Goal: Task Accomplishment & Management: Manage account settings

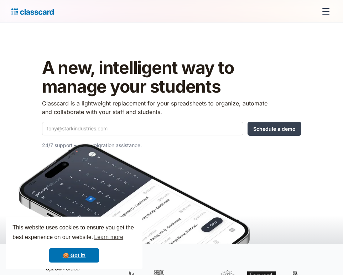
click at [132, 30] on header "A new, intelligent way to manage your students Classcard is a lightweight repla…" at bounding box center [171, 133] width 343 height 221
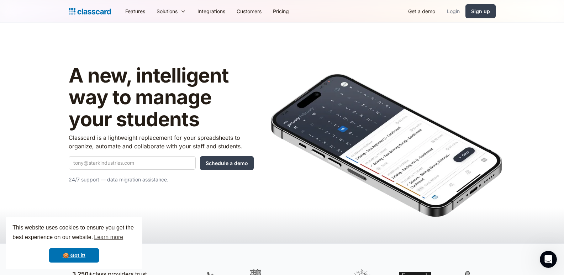
click at [343, 10] on link "Login" at bounding box center [454, 11] width 24 height 16
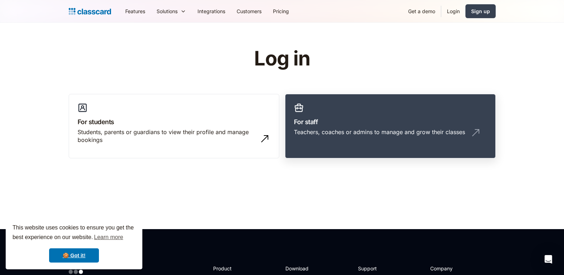
click at [337, 124] on h3 "For staff" at bounding box center [390, 122] width 193 height 10
